Goal: Check status

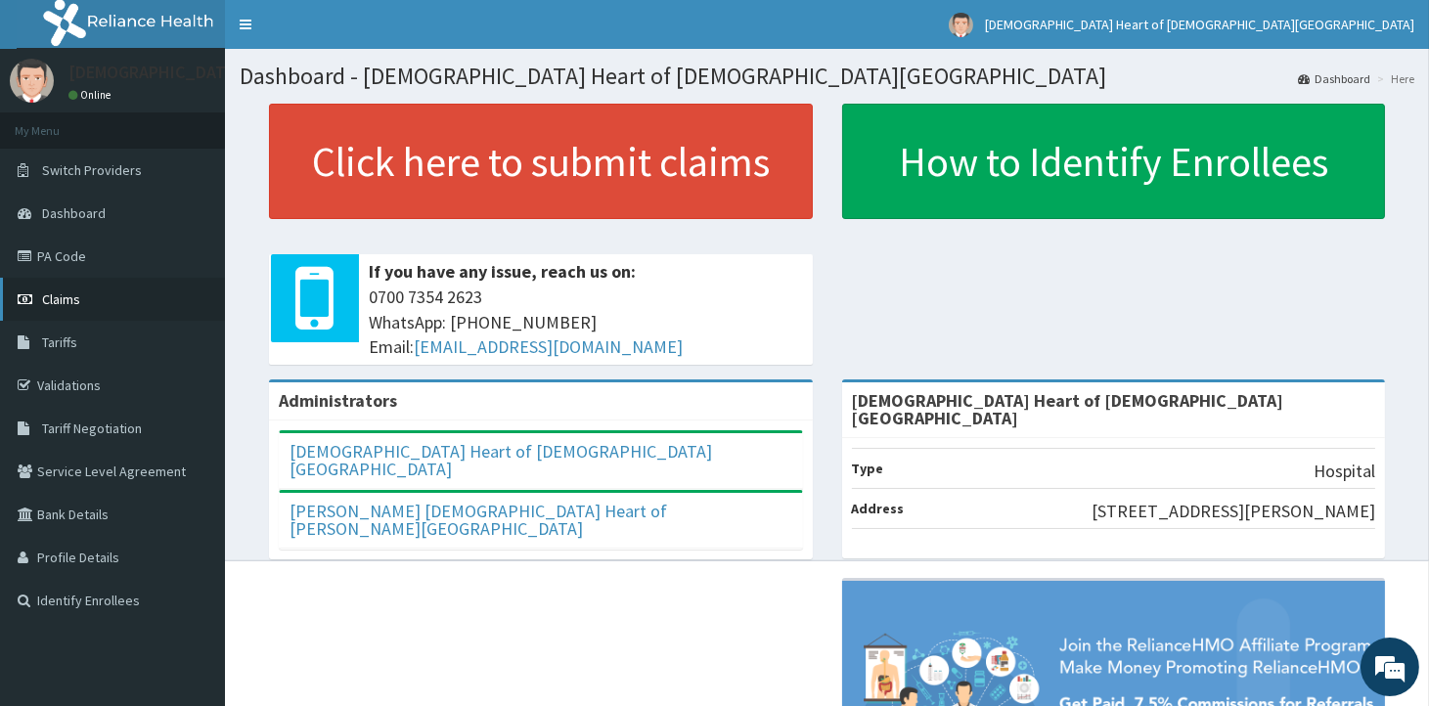
click at [55, 310] on link "Claims" at bounding box center [112, 299] width 225 height 43
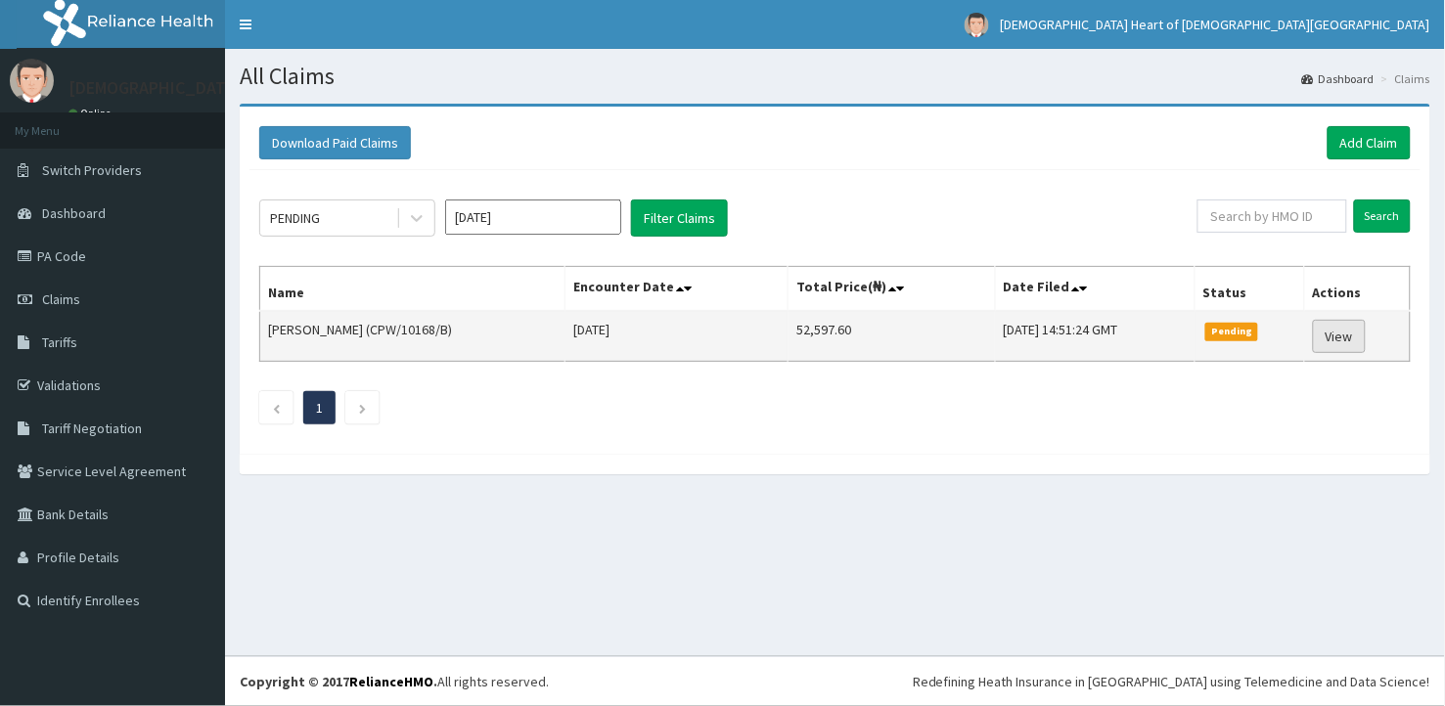
click at [1355, 335] on link "View" at bounding box center [1339, 336] width 53 height 33
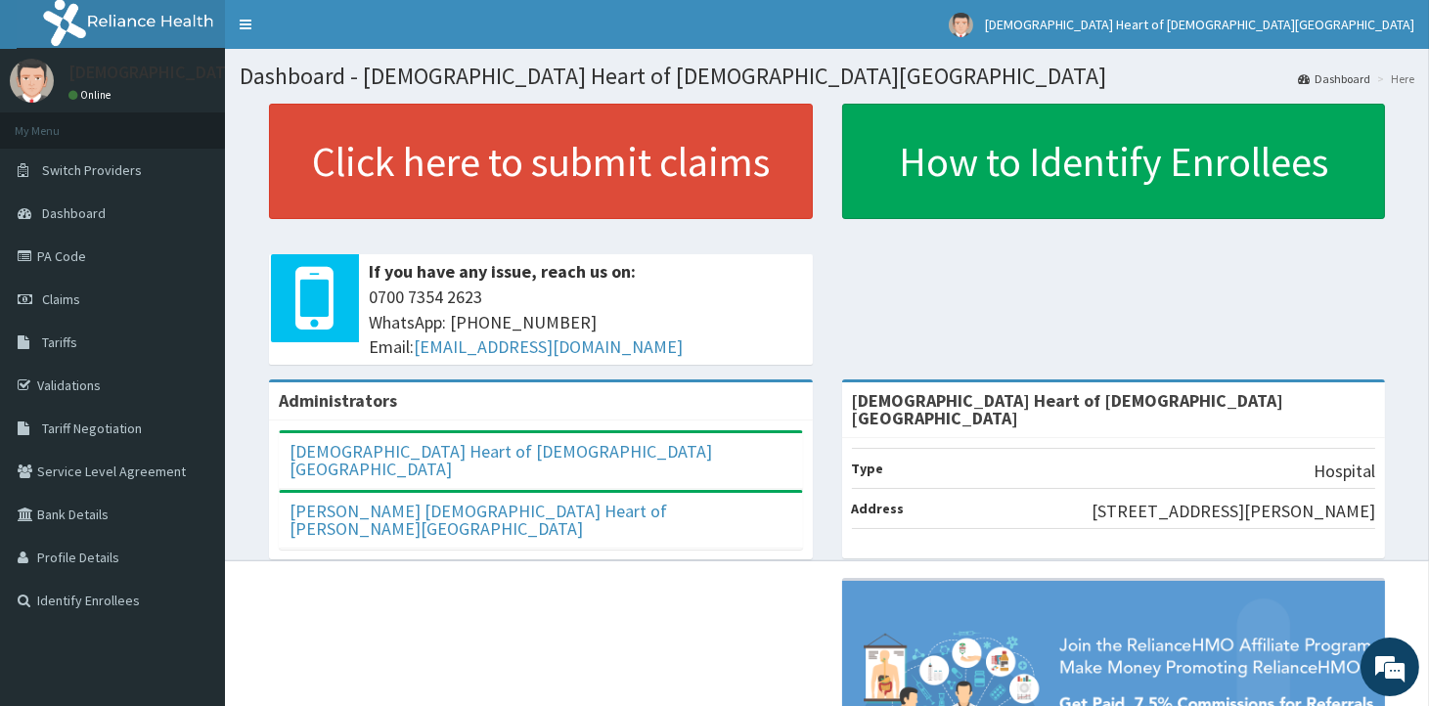
click at [355, 634] on div "Administrators Eucharistic Heart of Jesus medical centre Full Name Eucharistic …" at bounding box center [827, 633] width 1175 height 506
